Goal: Information Seeking & Learning: Learn about a topic

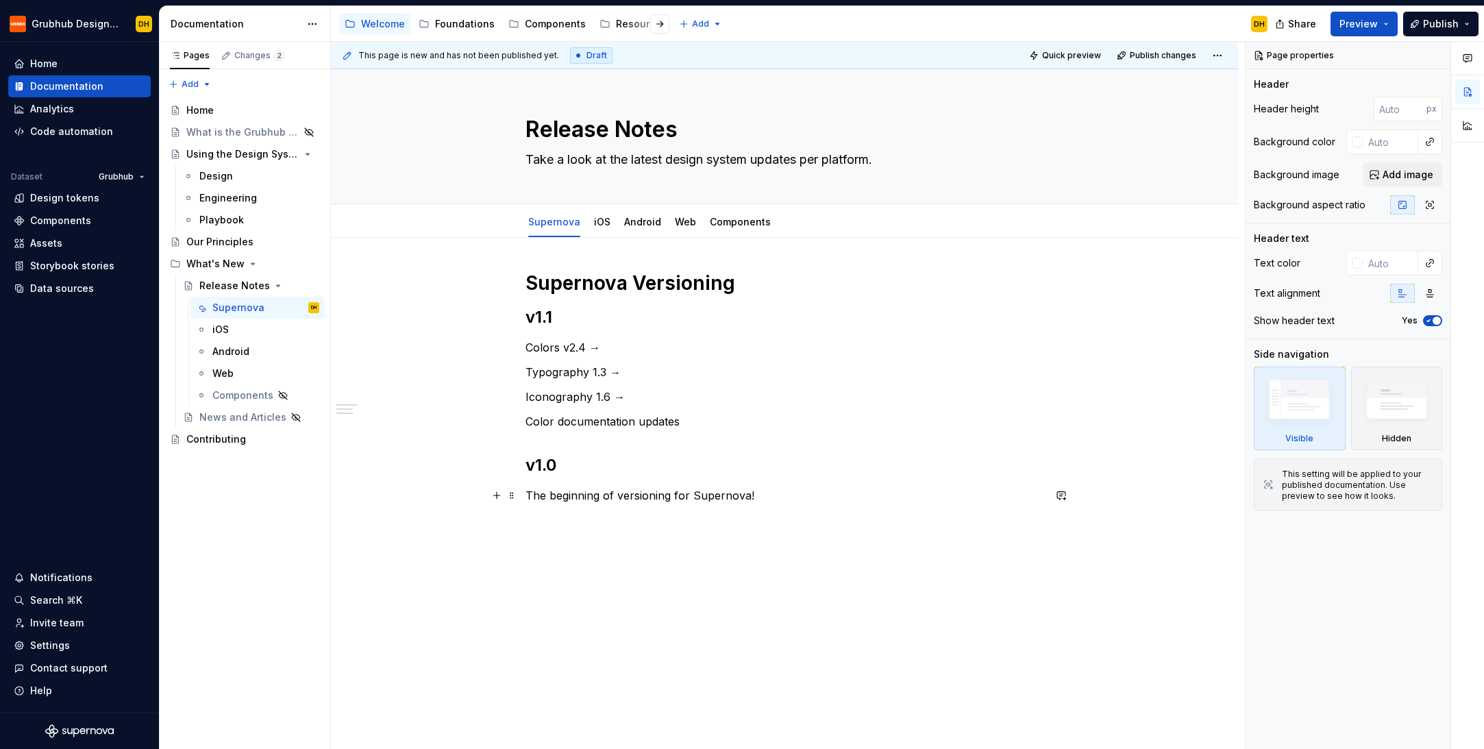
click at [783, 494] on p "The beginning of versioning for Supernova!" at bounding box center [784, 495] width 518 height 16
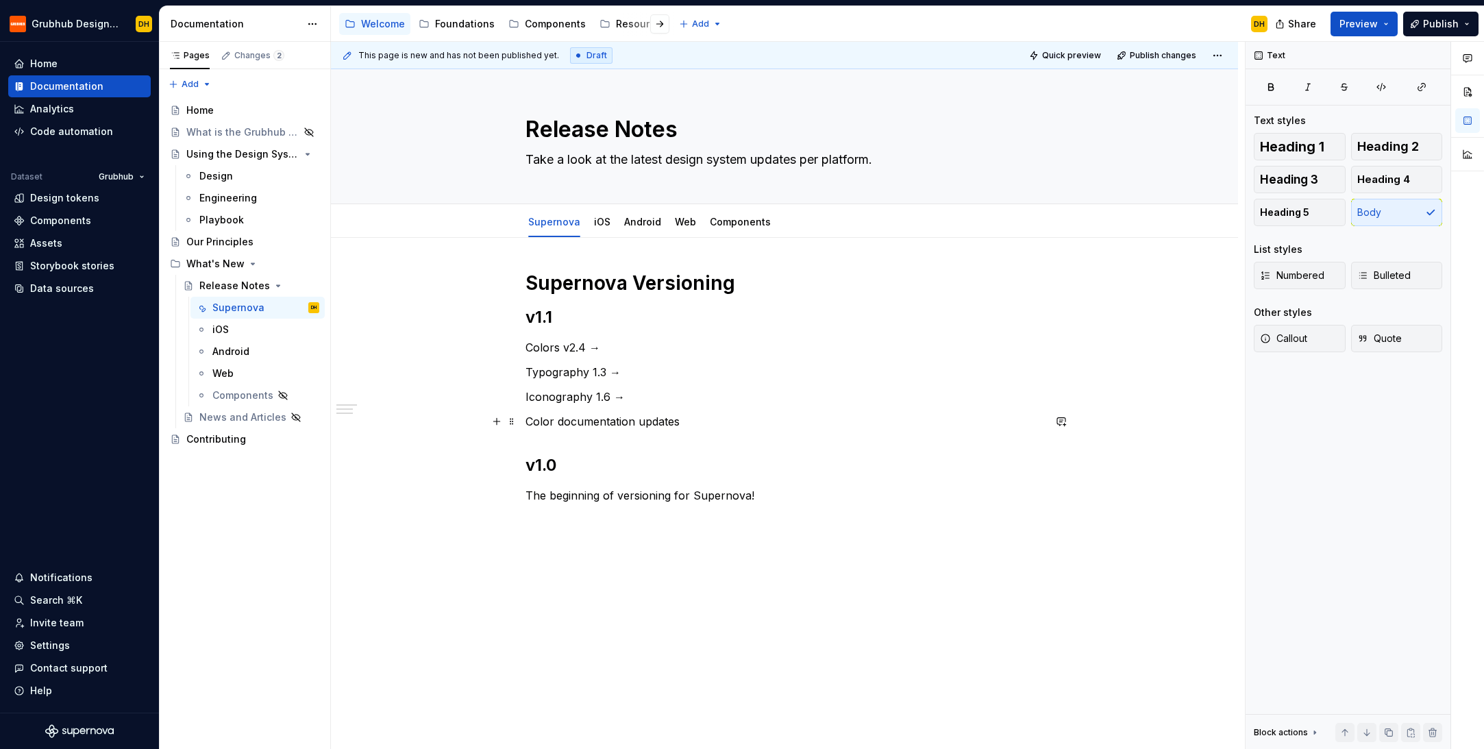
click at [693, 421] on p "Color documentation updates" at bounding box center [784, 421] width 518 height 16
drag, startPoint x: 808, startPoint y: 18, endPoint x: 795, endPoint y: 18, distance: 13.0
click at [795, 18] on div "Accessibility guide for tree Page tree. Navigate the tree with the arrow keys. …" at bounding box center [805, 24] width 948 height 36
click at [756, 219] on link "Components" at bounding box center [740, 222] width 61 height 12
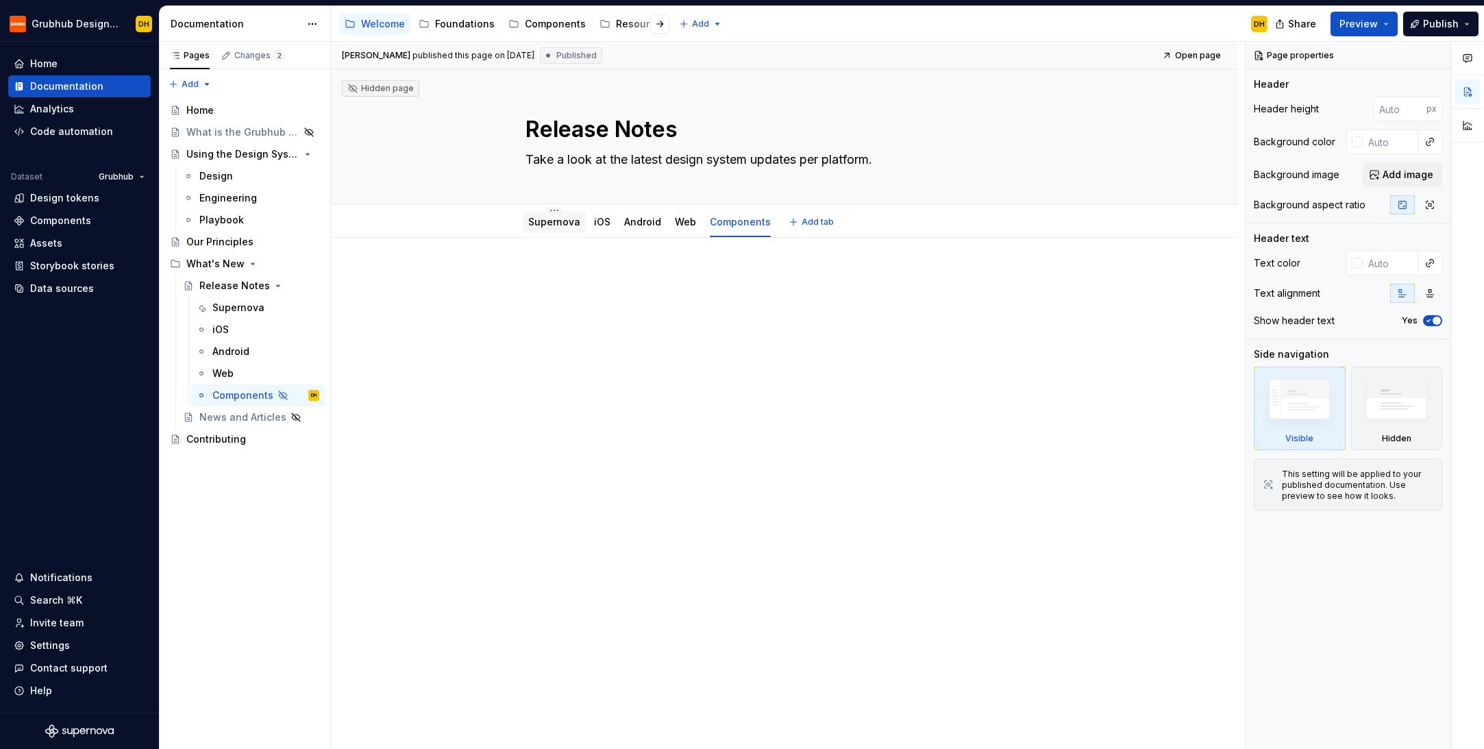
click at [556, 225] on link "Supernova" at bounding box center [554, 222] width 52 height 12
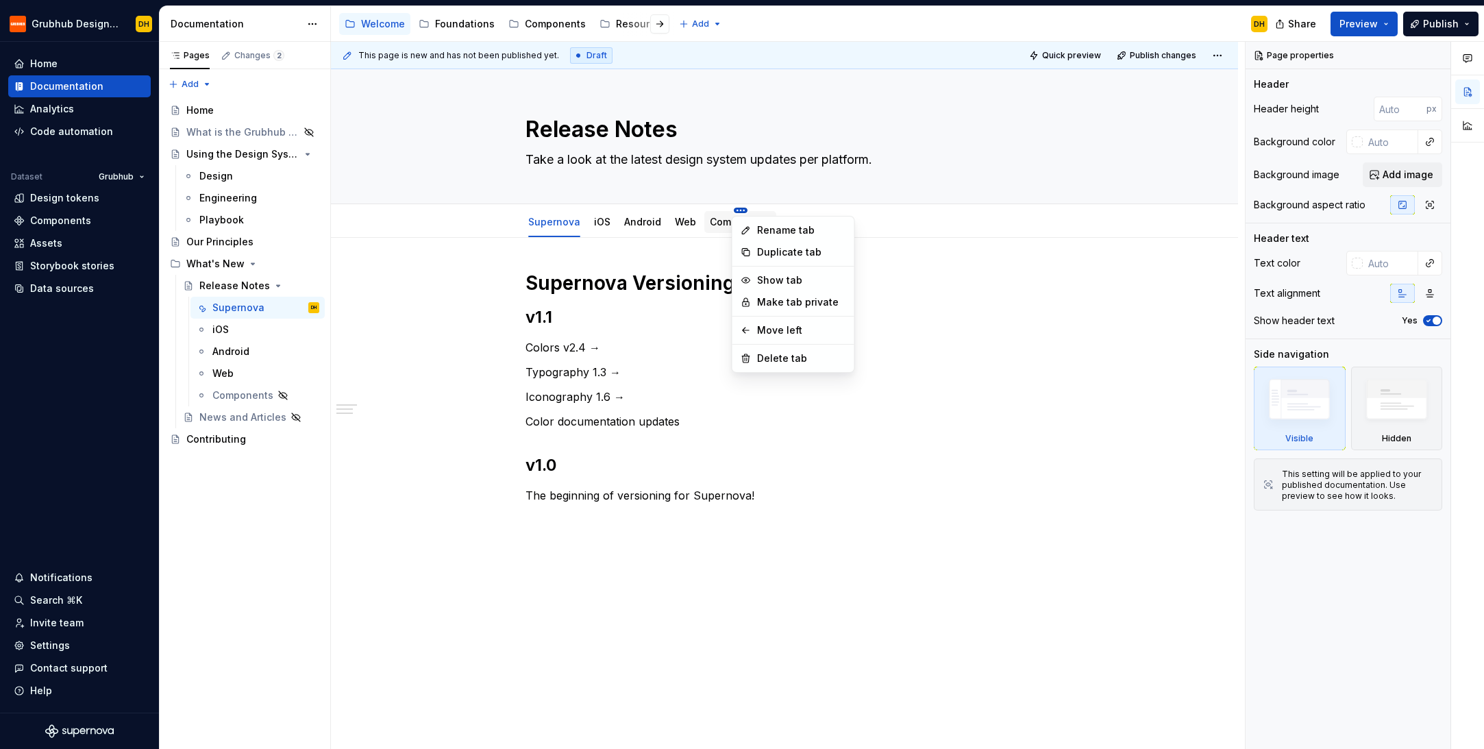
click at [739, 209] on html "Grubhub Design System DH Home Documentation Analytics Code automation Dataset G…" at bounding box center [742, 374] width 1484 height 749
click at [780, 357] on div "Delete tab" at bounding box center [801, 358] width 89 height 14
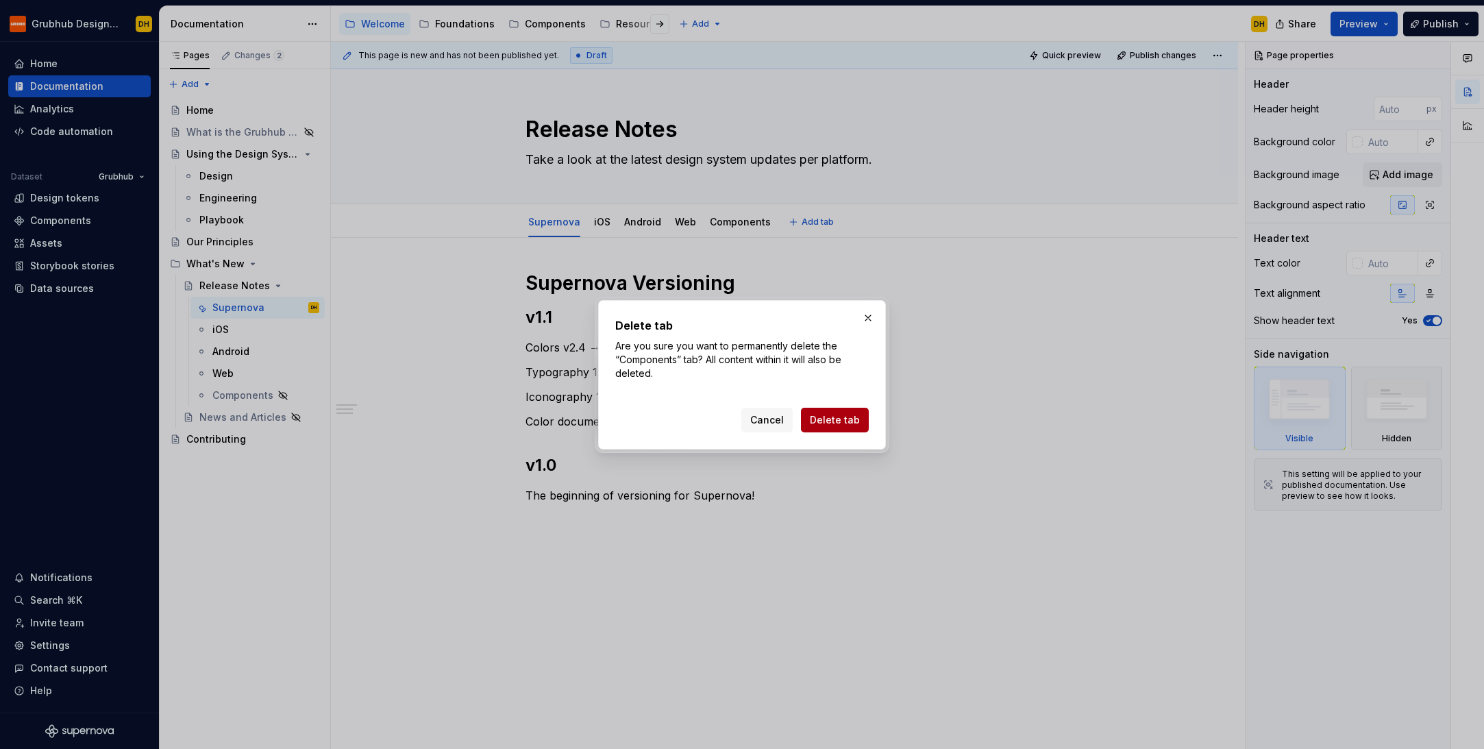
click at [837, 422] on span "Delete tab" at bounding box center [835, 420] width 50 height 14
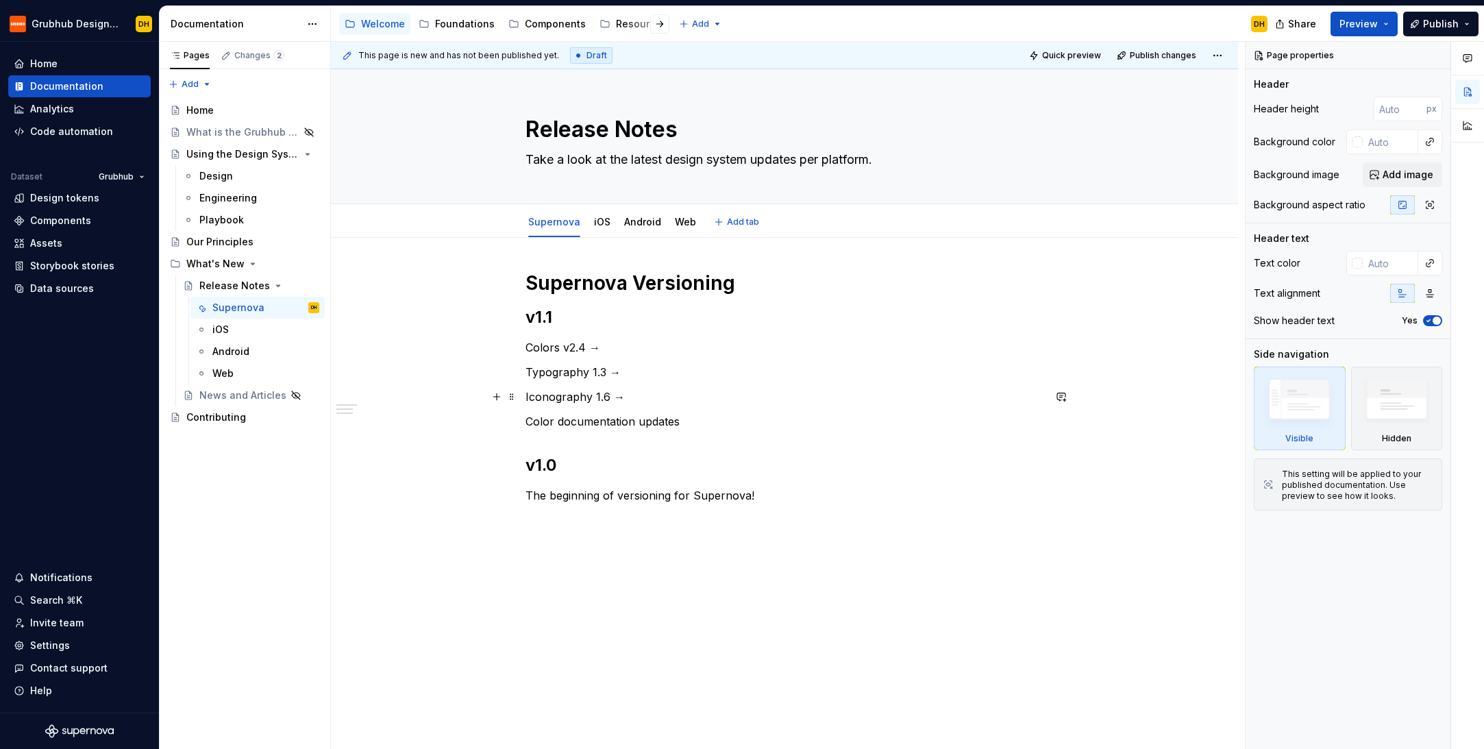
type textarea "*"
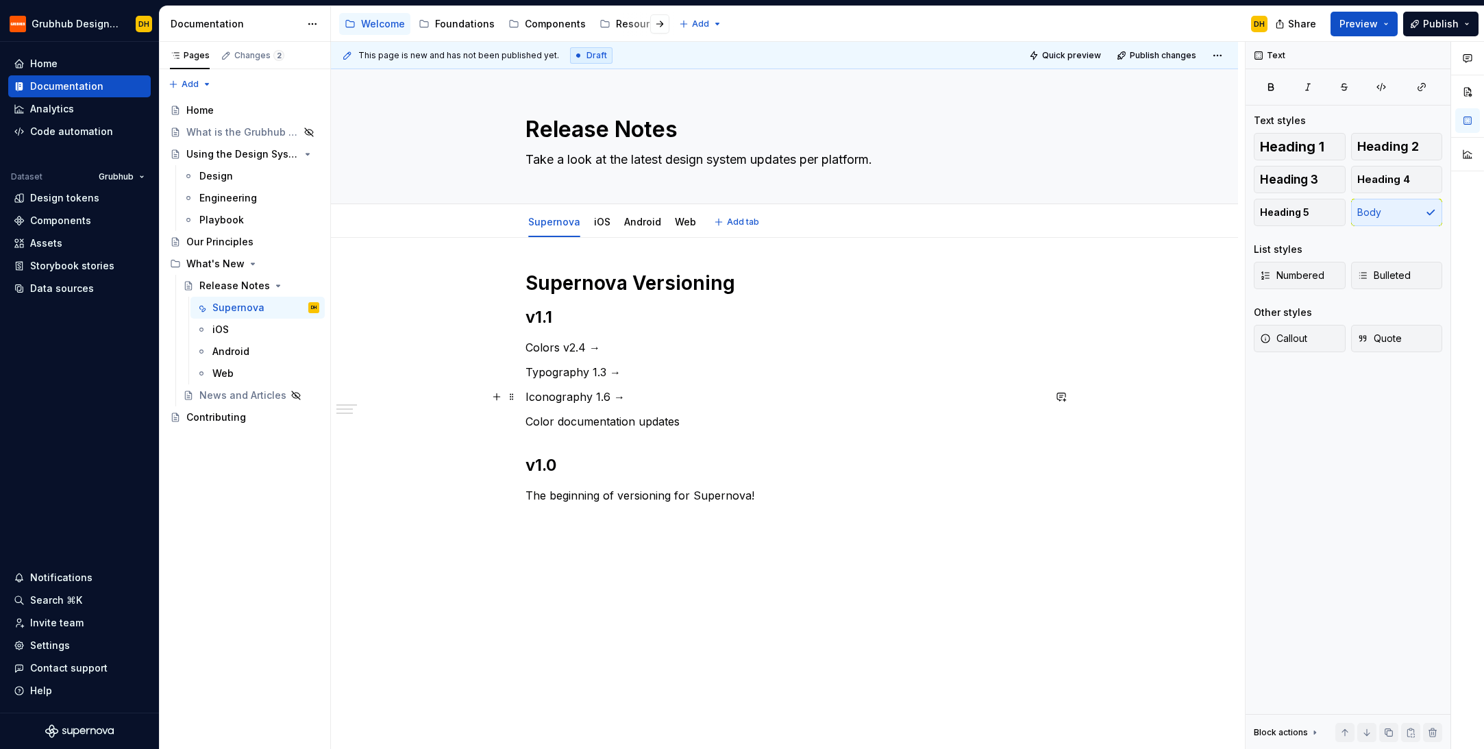
click at [713, 397] on p "Iconography 1.6 →" at bounding box center [784, 396] width 518 height 16
click at [753, 23] on div "Accessibility guide for tree Page tree. Navigate the tree with the arrow keys. …" at bounding box center [805, 24] width 948 height 36
click at [770, 18] on div "Accessibility guide for tree Page tree. Navigate the tree with the arrow keys. …" at bounding box center [805, 24] width 948 height 36
type textarea "*"
